Goal: Book appointment/travel/reservation

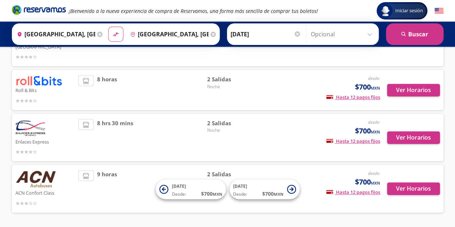
scroll to position [218, 0]
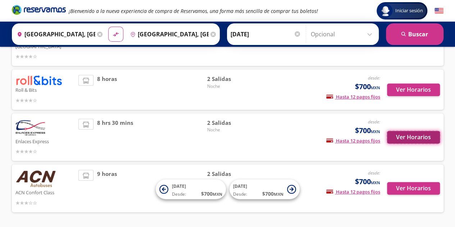
click at [421, 131] on button "Ver Horarios" at bounding box center [413, 137] width 53 height 13
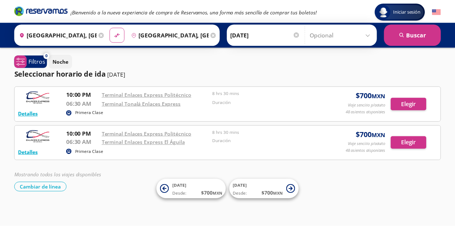
scroll to position [218, 0]
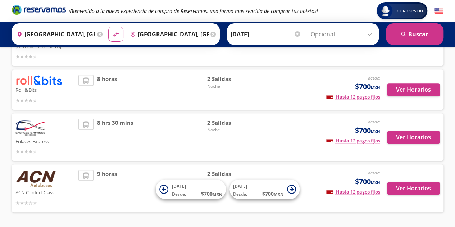
click at [46, 77] on img at bounding box center [38, 80] width 47 height 10
click at [421, 83] on button "Ver Horarios" at bounding box center [413, 89] width 53 height 13
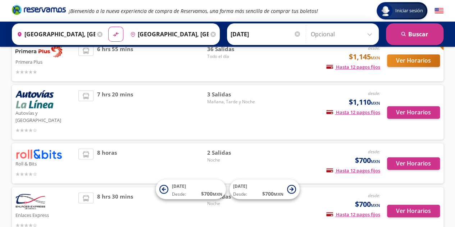
scroll to position [144, 0]
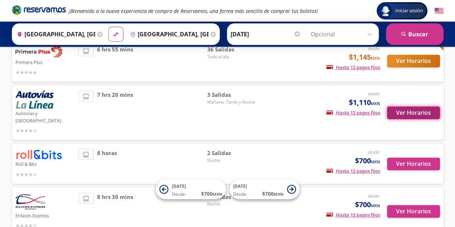
click at [410, 111] on button "Ver Horarios" at bounding box center [413, 112] width 53 height 13
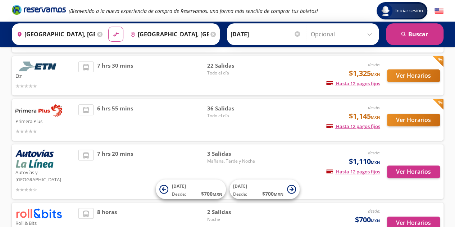
scroll to position [82, 0]
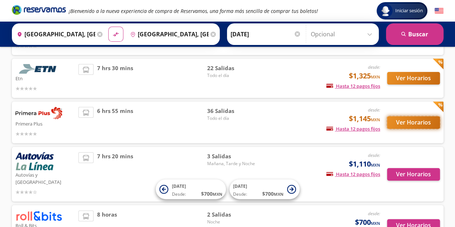
click at [397, 124] on button "Ver Horarios" at bounding box center [413, 122] width 53 height 13
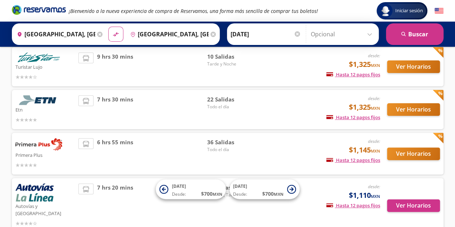
scroll to position [52, 0]
